Goal: Task Accomplishment & Management: Manage account settings

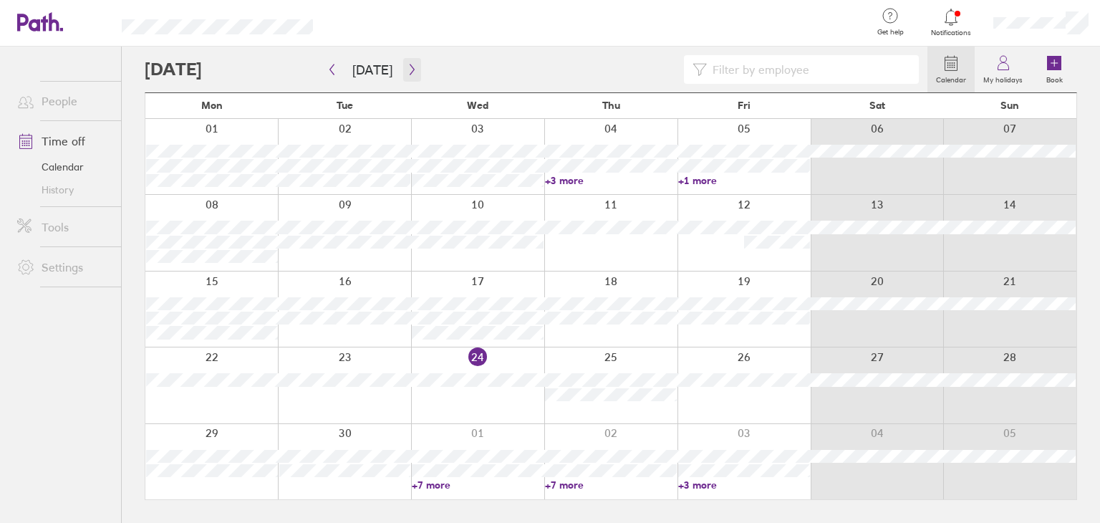
click at [407, 75] on button "button" at bounding box center [412, 70] width 18 height 24
click at [409, 67] on icon "button" at bounding box center [412, 69] width 11 height 11
click at [336, 69] on icon "button" at bounding box center [331, 69] width 11 height 11
click at [407, 69] on icon "button" at bounding box center [412, 69] width 11 height 11
click at [624, 241] on div at bounding box center [610, 232] width 133 height 75
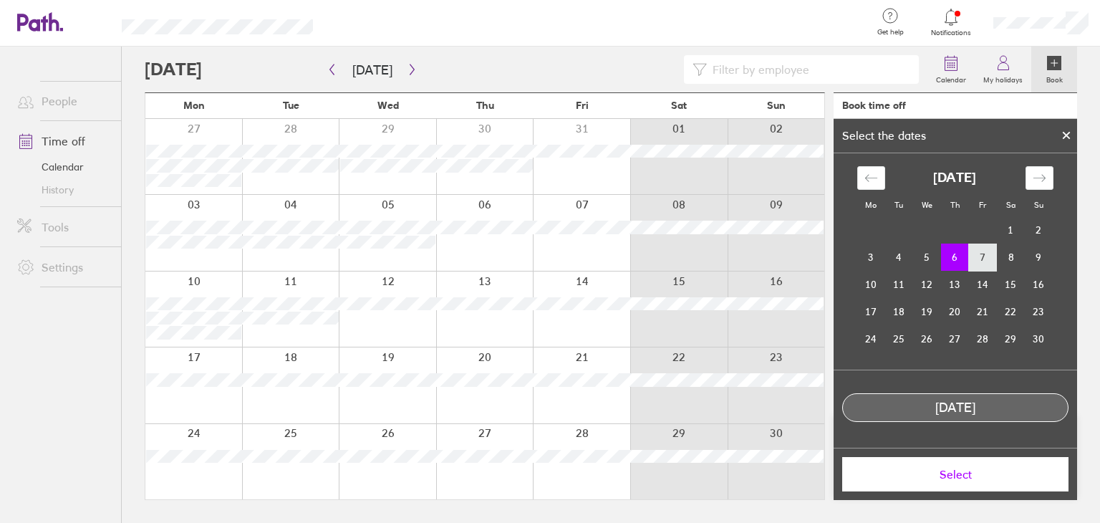
click at [979, 253] on td "7" at bounding box center [983, 256] width 28 height 27
click at [954, 256] on td "6" at bounding box center [955, 256] width 28 height 27
click at [1061, 142] on div at bounding box center [1065, 135] width 21 height 24
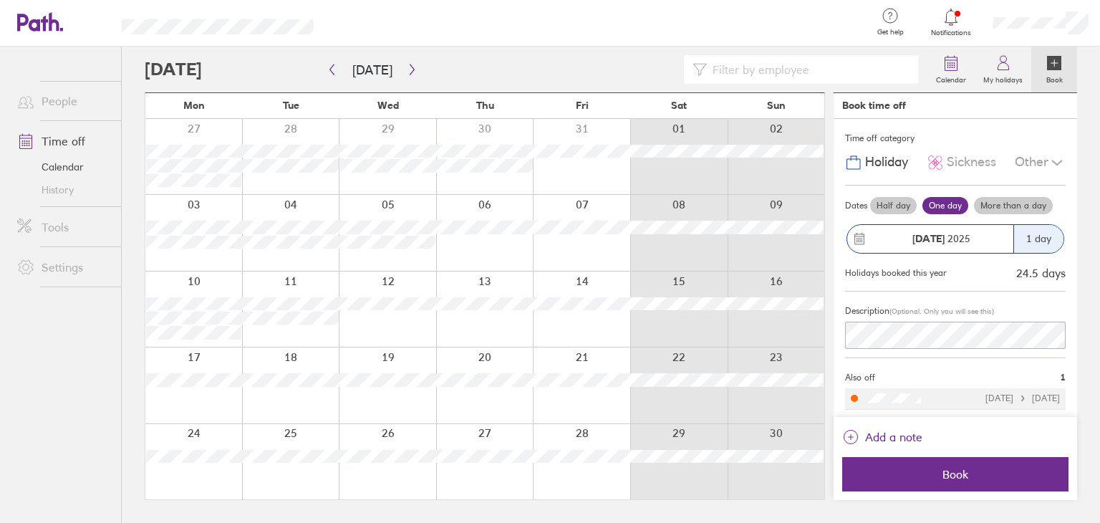
click at [1027, 239] on div "1 day" at bounding box center [1038, 239] width 50 height 28
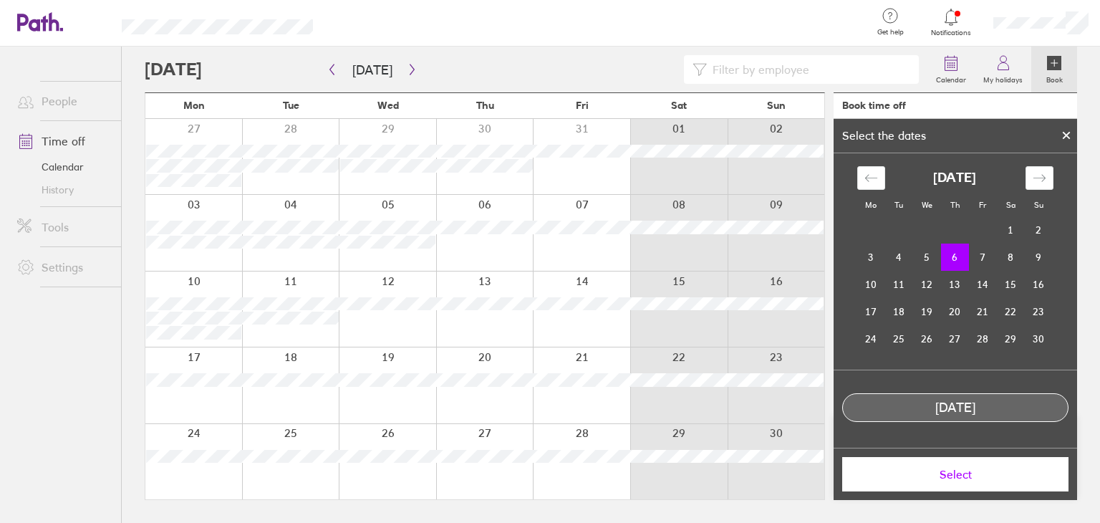
click at [1064, 132] on icon at bounding box center [1066, 135] width 6 height 6
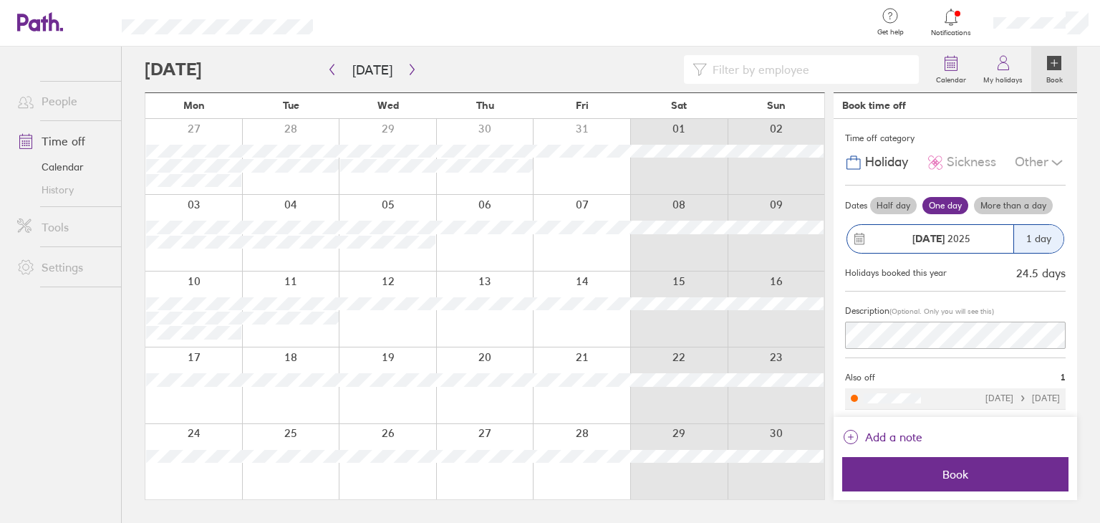
click at [1017, 204] on label "More than a day" at bounding box center [1013, 205] width 79 height 17
click at [0, 0] on input "More than a day" at bounding box center [0, 0] width 0 height 0
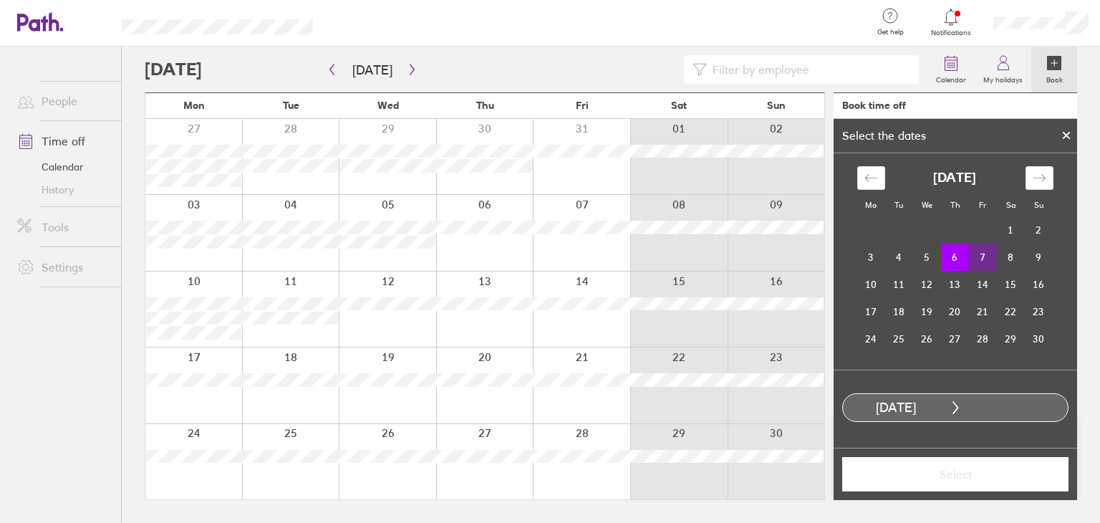
click at [981, 258] on td "7" at bounding box center [983, 256] width 28 height 27
click at [915, 475] on span "Select" at bounding box center [955, 473] width 206 height 13
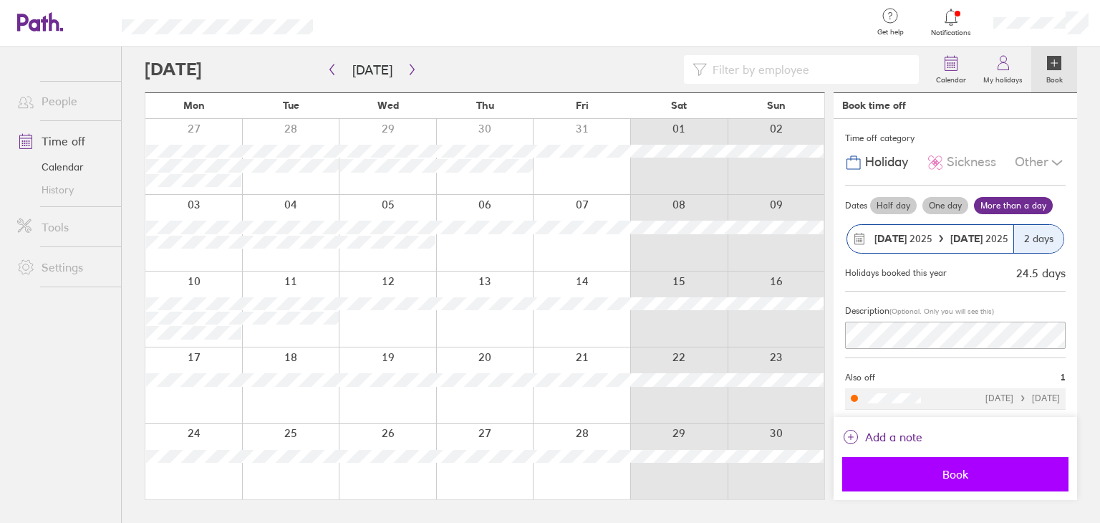
click at [942, 475] on span "Book" at bounding box center [955, 473] width 206 height 13
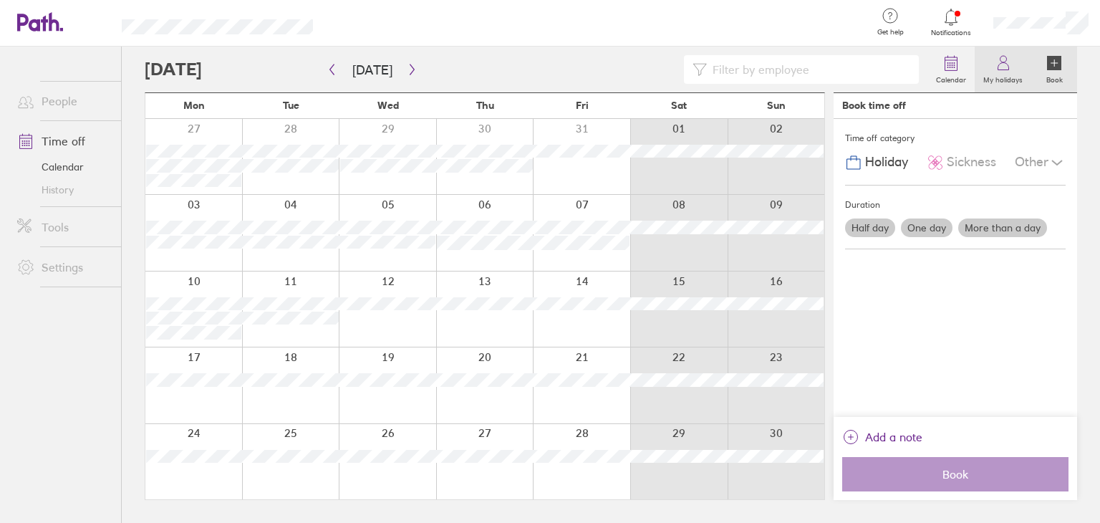
click at [1002, 82] on label "My holidays" at bounding box center [1002, 78] width 57 height 13
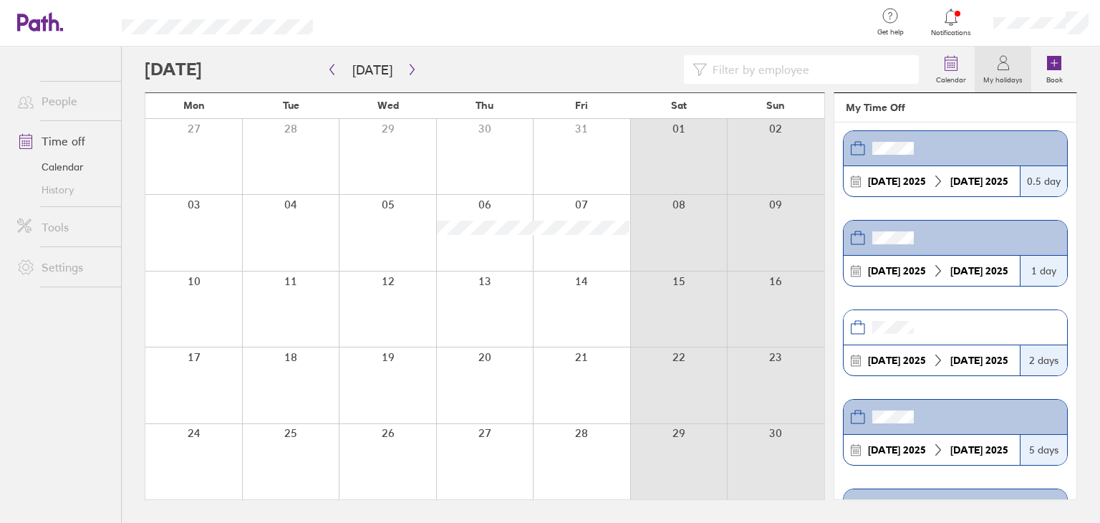
scroll to position [480, 0]
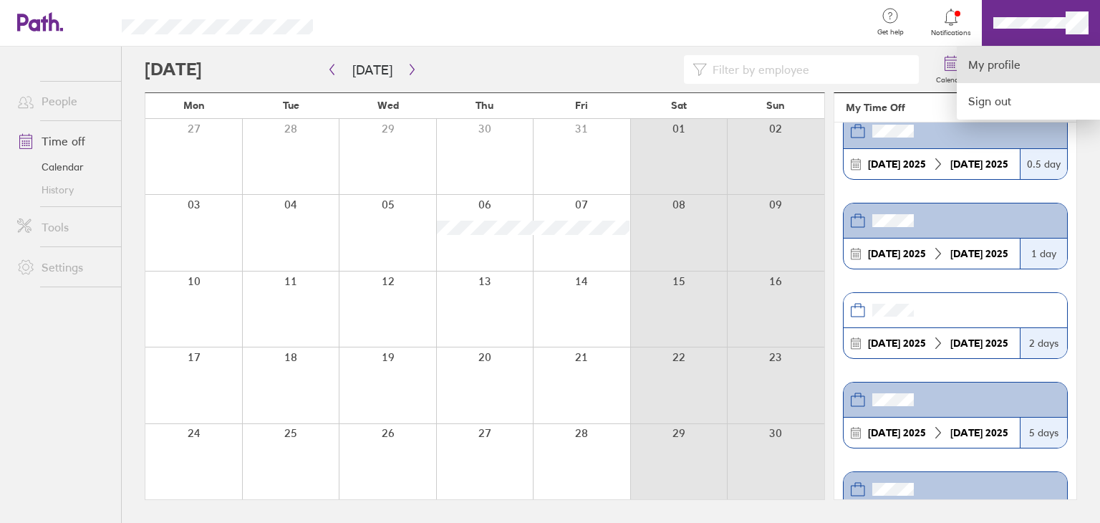
click at [1019, 62] on link "My profile" at bounding box center [1027, 65] width 143 height 37
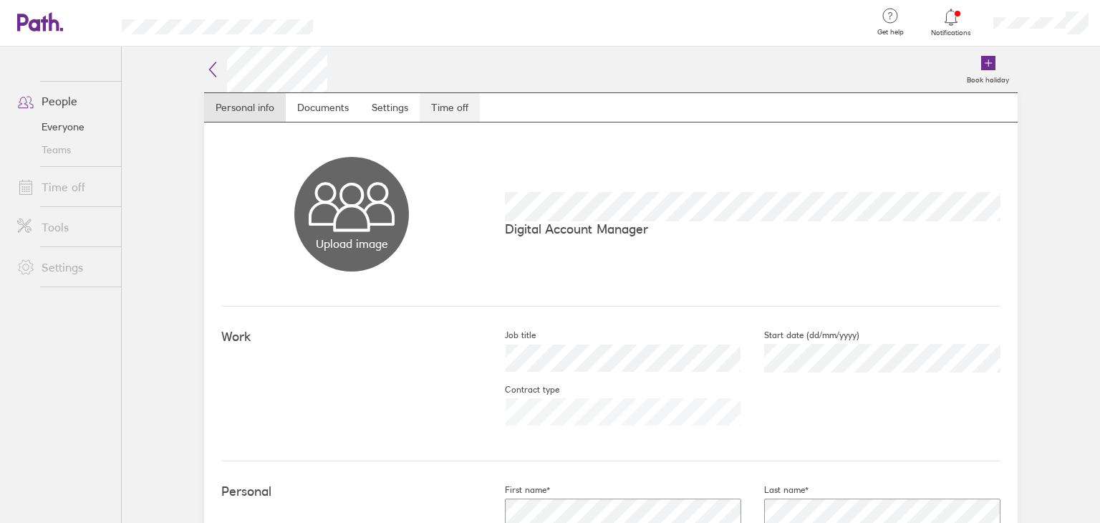
click at [451, 111] on link "Time off" at bounding box center [449, 107] width 60 height 29
